Goal: Check status

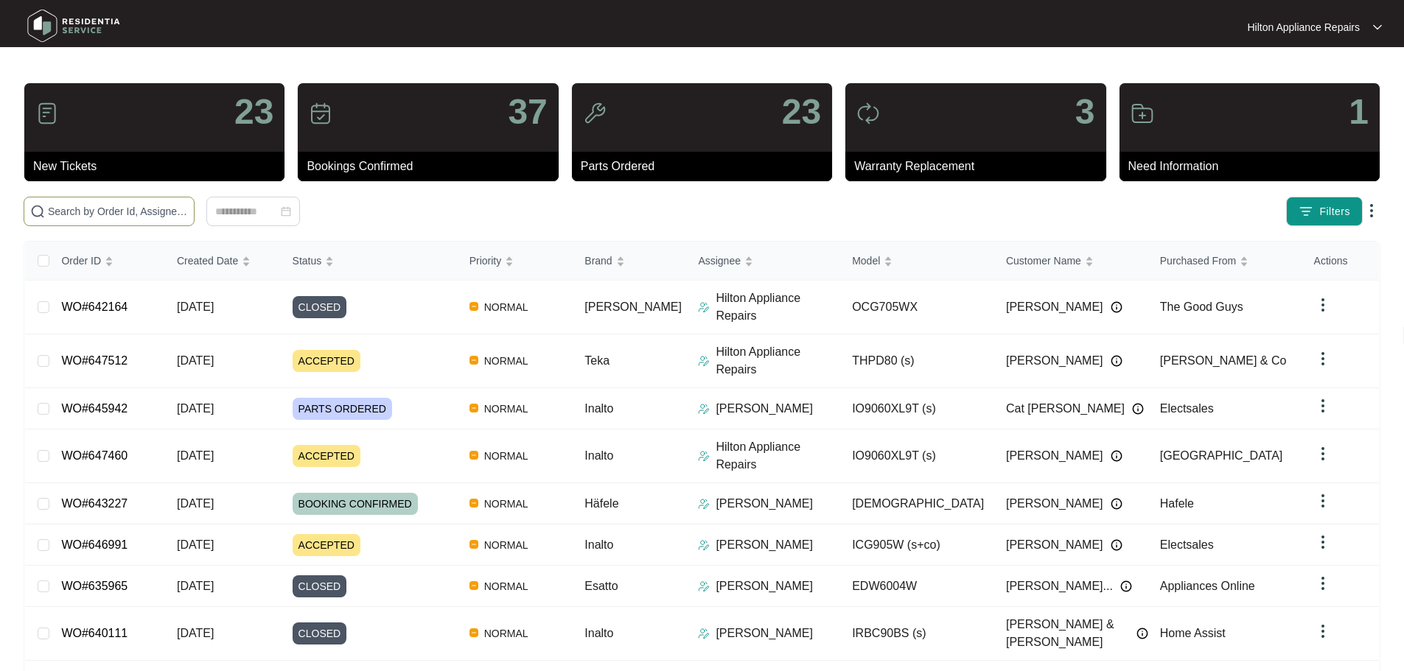
click at [149, 206] on input "text" at bounding box center [118, 211] width 140 height 16
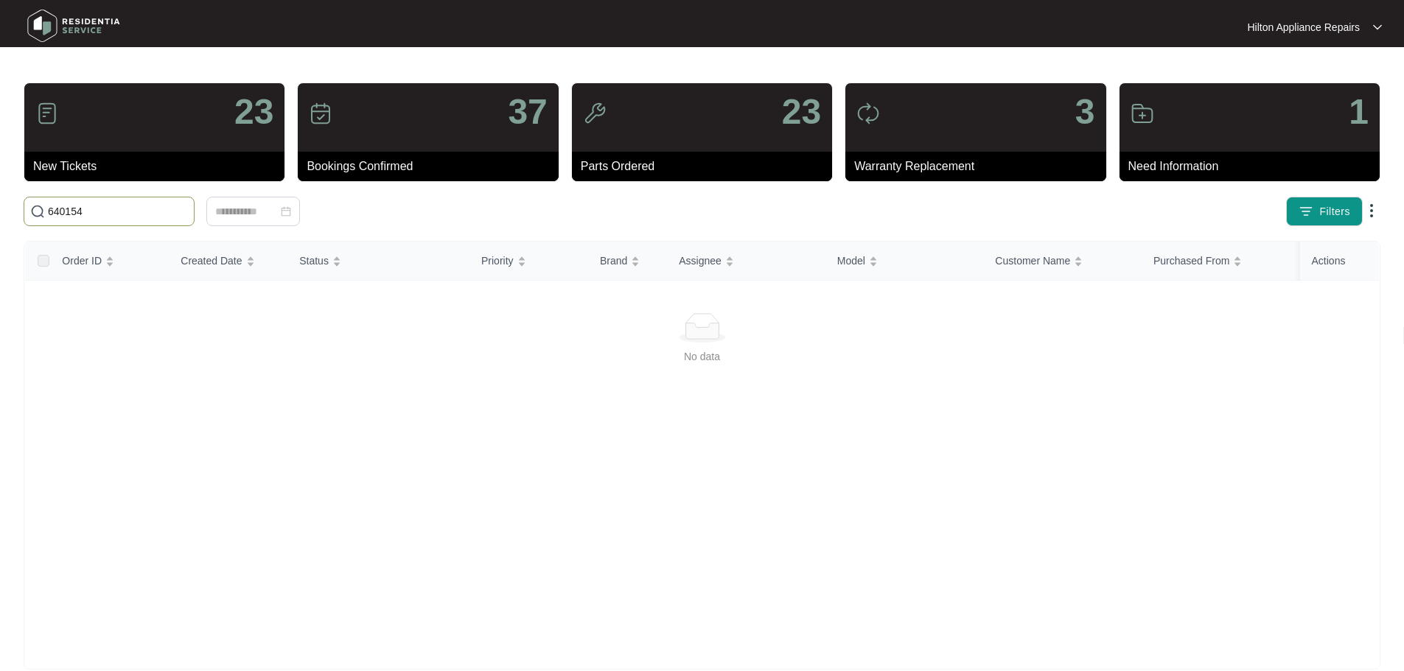
type input "640154"
click at [115, 217] on input "640154" at bounding box center [118, 211] width 140 height 16
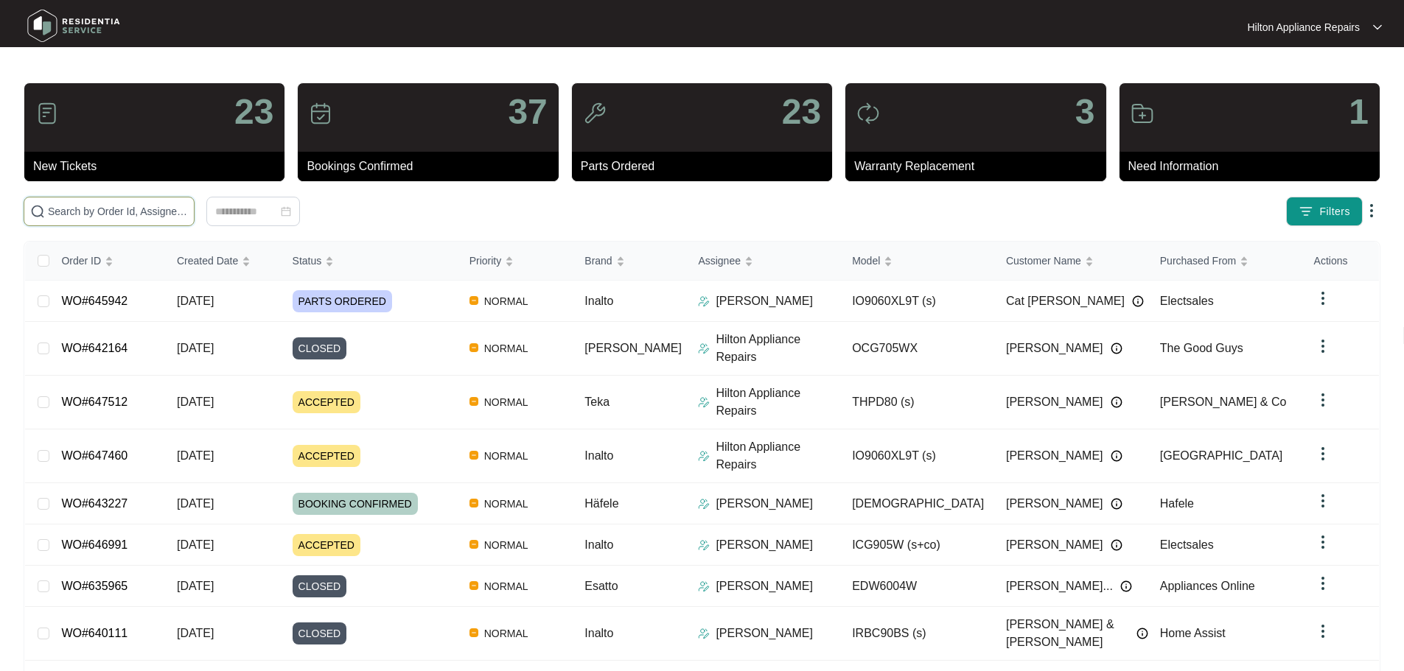
click at [145, 208] on input "text" at bounding box center [118, 211] width 140 height 16
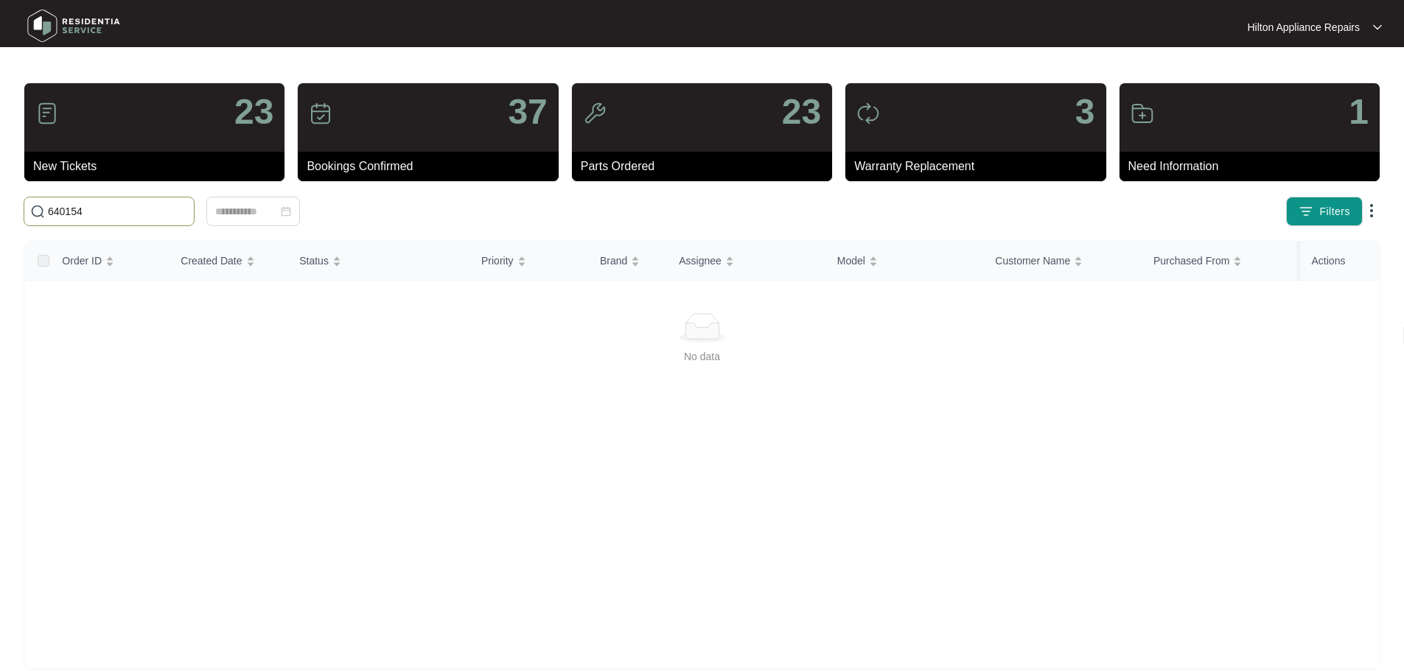
drag, startPoint x: 90, startPoint y: 218, endPoint x: 19, endPoint y: 211, distance: 71.1
click at [20, 211] on div "640154" at bounding box center [312, 211] width 589 height 29
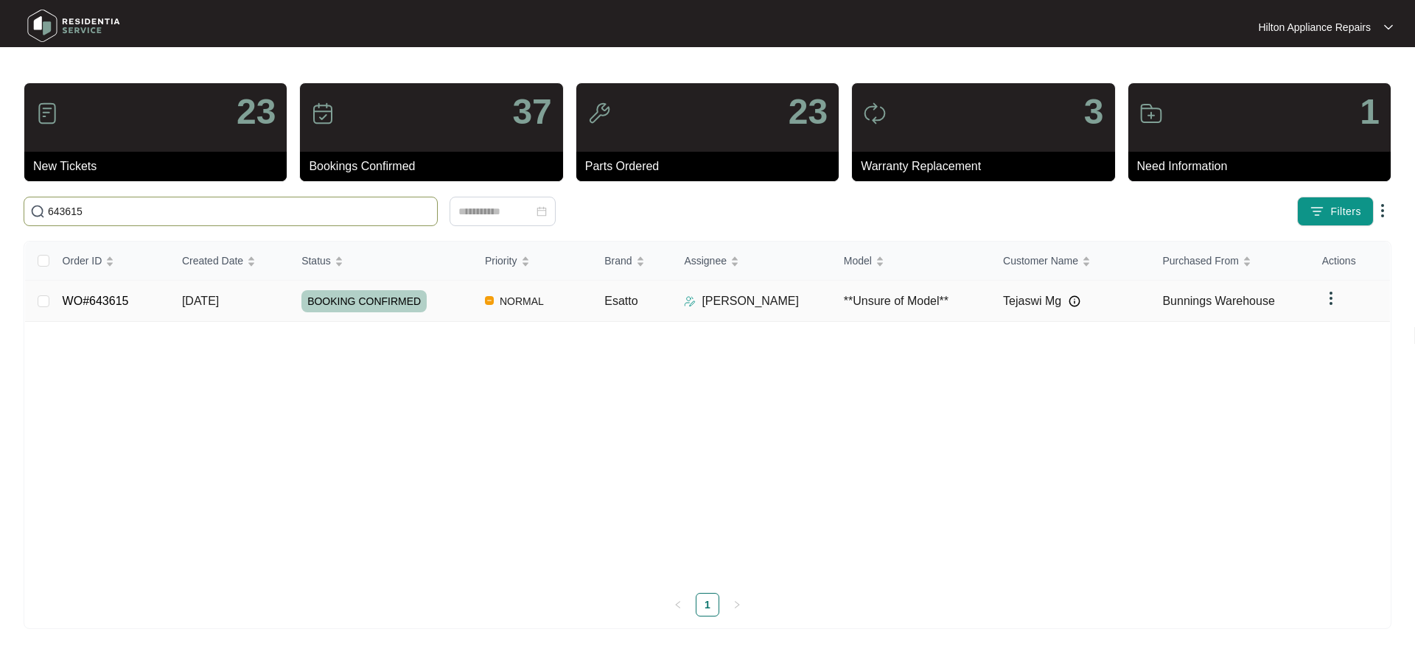
type input "643615"
click at [568, 307] on td "NORMAL" at bounding box center [532, 301] width 119 height 41
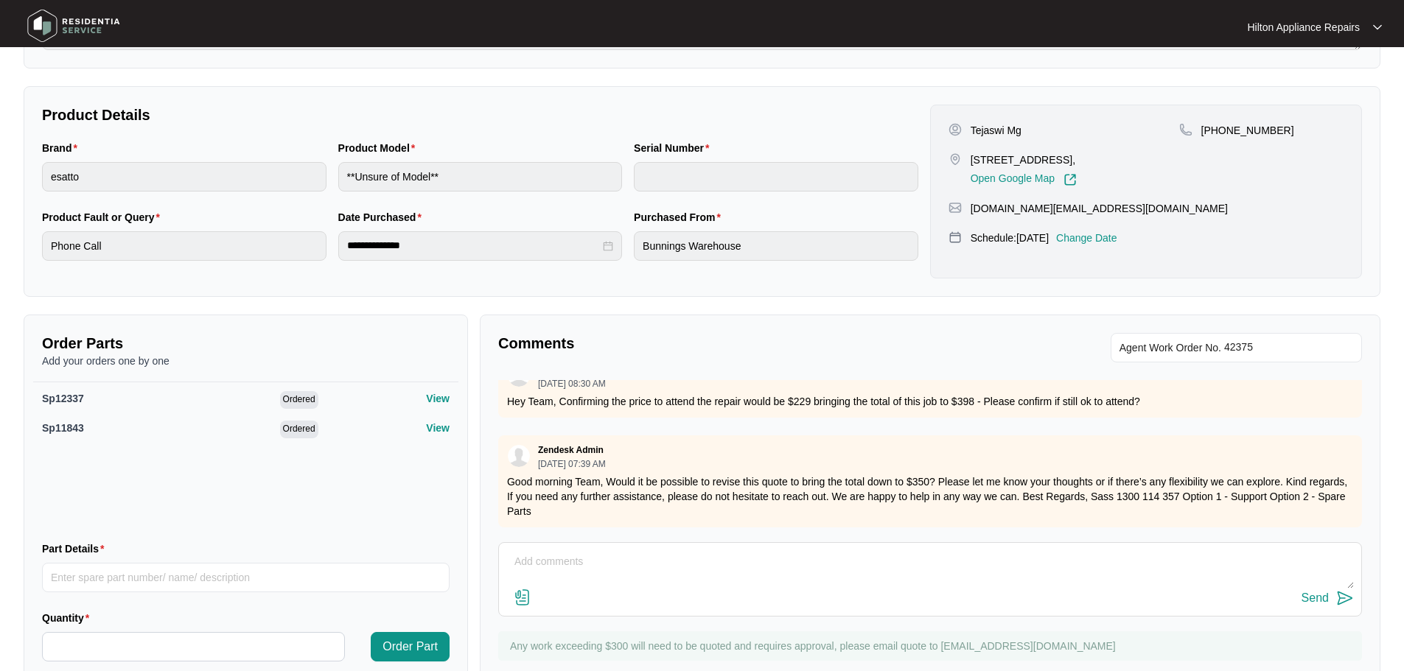
scroll to position [236, 0]
